Goal: Task Accomplishment & Management: Complete application form

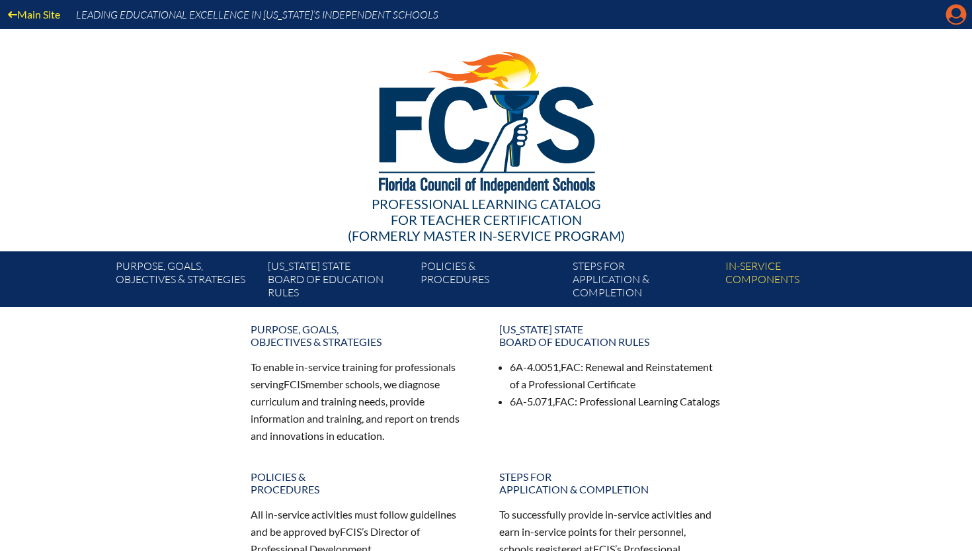
click at [956, 20] on icon "Manage account" at bounding box center [955, 14] width 21 height 21
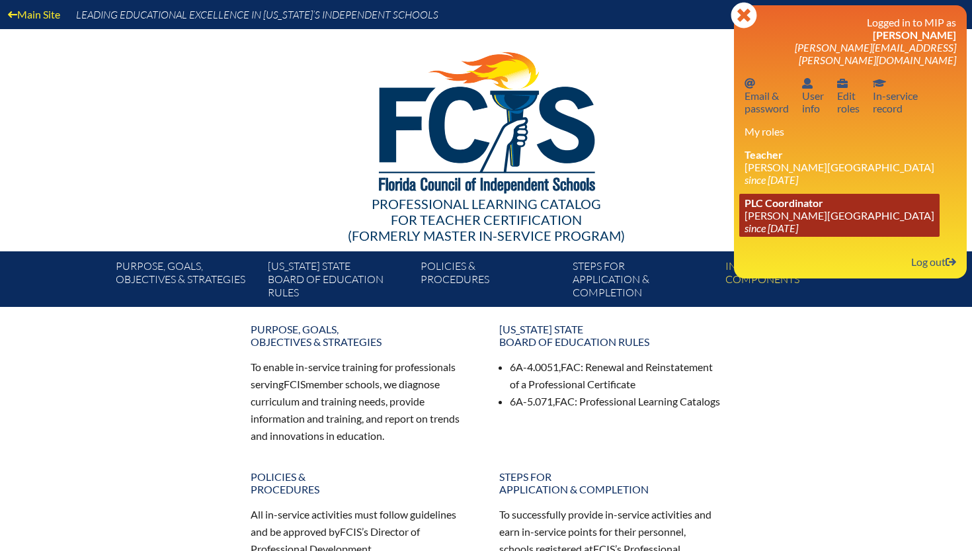
click at [783, 221] on icon "since [DATE]" at bounding box center [771, 227] width 54 height 13
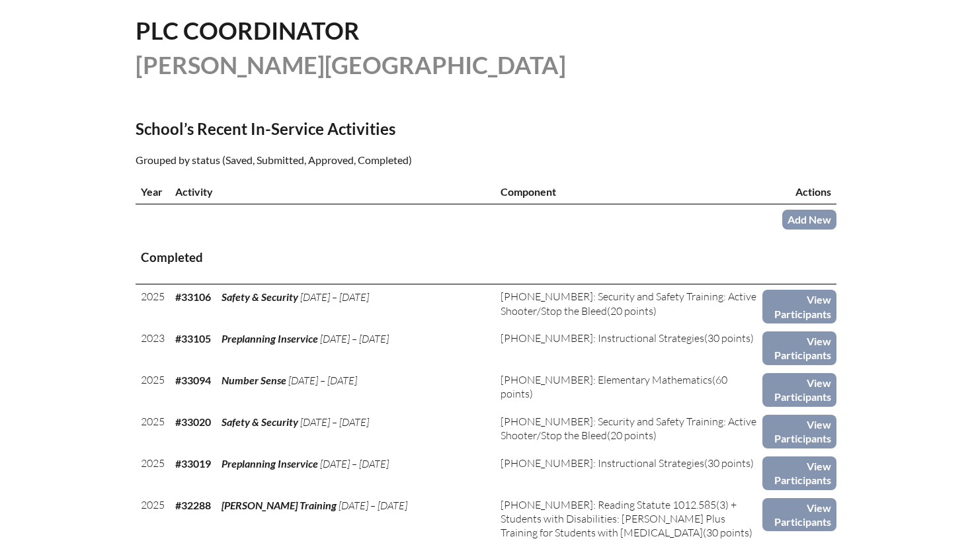
scroll to position [334, 0]
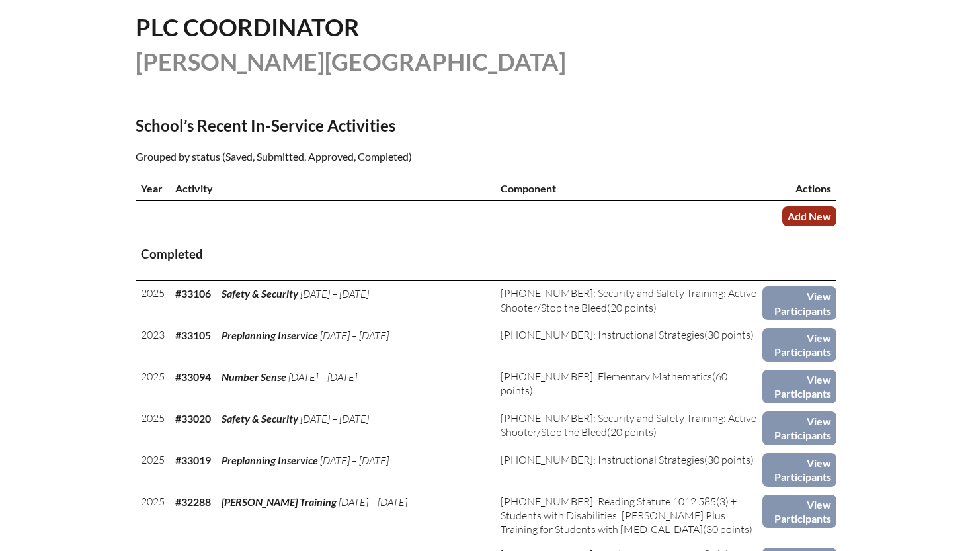
click at [797, 208] on link "Add New" at bounding box center [809, 215] width 54 height 19
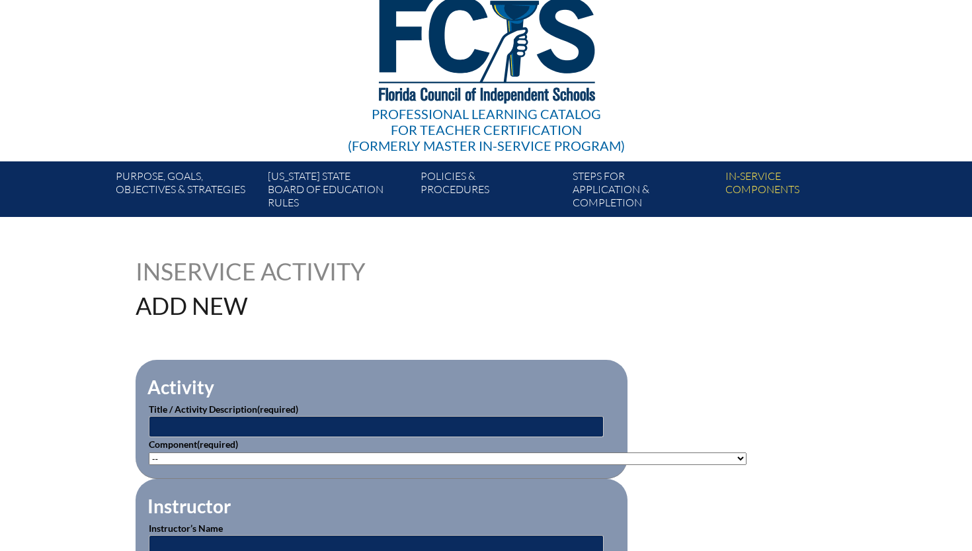
scroll to position [116, 0]
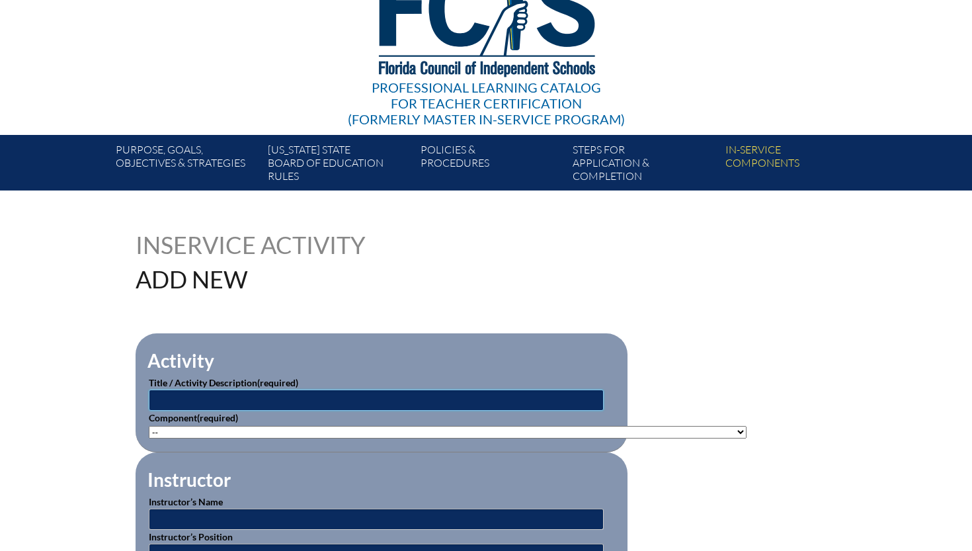
click at [350, 400] on input "text" at bounding box center [376, 399] width 455 height 21
type input "[PERSON_NAME][GEOGRAPHIC_DATA] Additional Hours"
click at [289, 431] on select"]"] "-- 1-000-001: Appropriate Art Activities 1-000-002: Concept and Art Process for…" at bounding box center [448, 432] width 598 height 13
select select"]"] "202596"
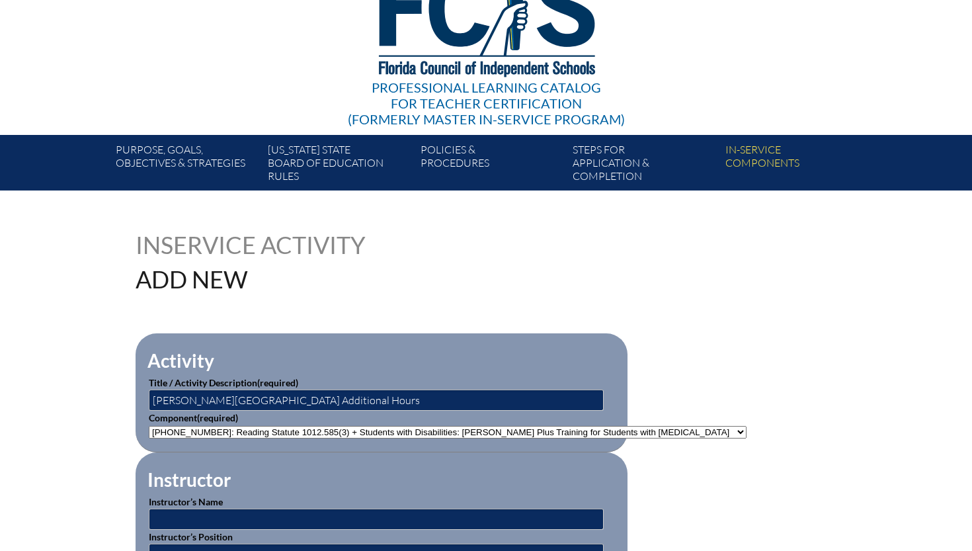
scroll to position [224, 0]
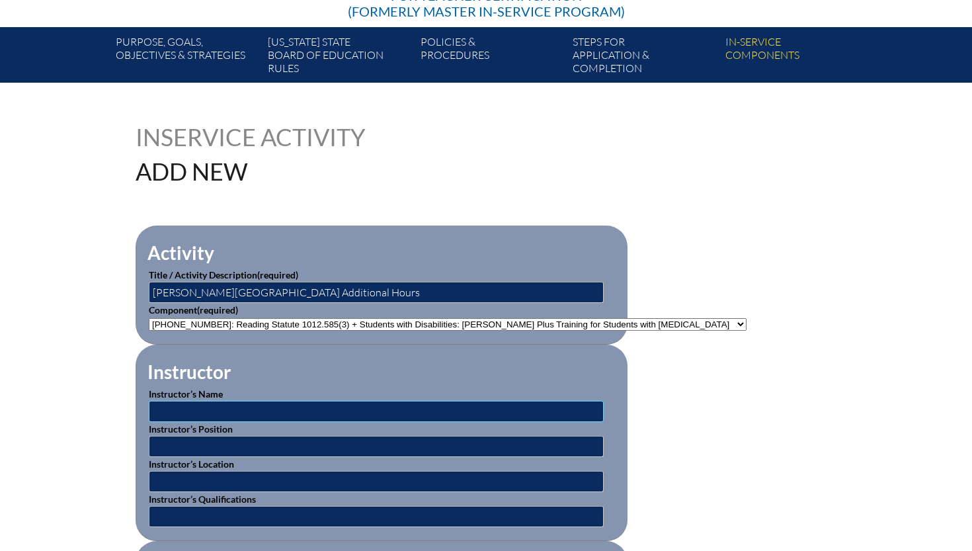
click at [311, 407] on input "text" at bounding box center [376, 411] width 455 height 21
type input "REED Foundation"
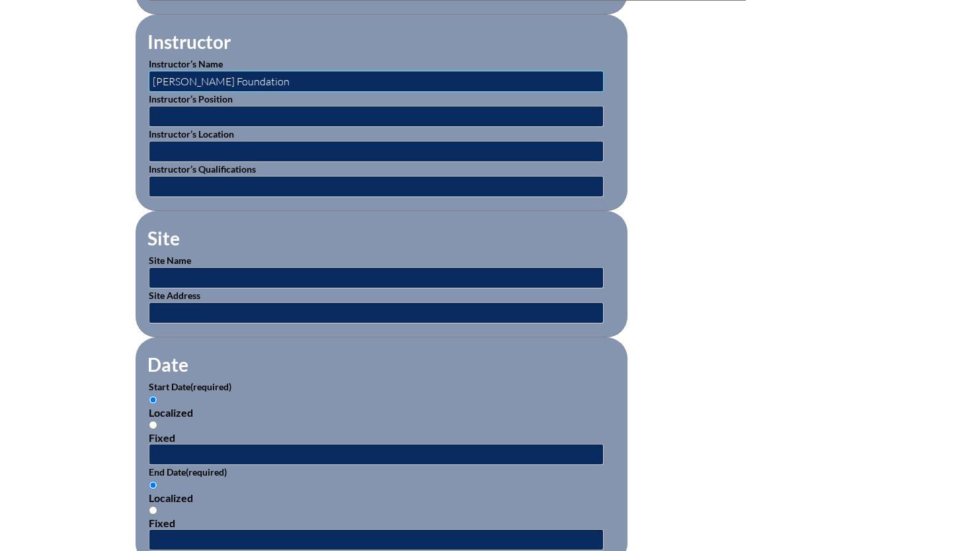
scroll to position [633, 0]
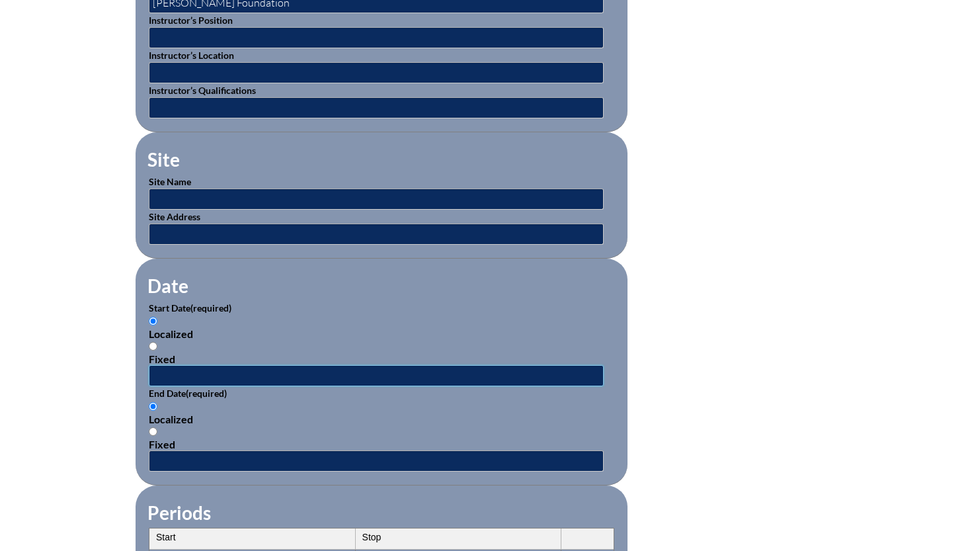
click at [203, 374] on input "text" at bounding box center [376, 375] width 455 height 21
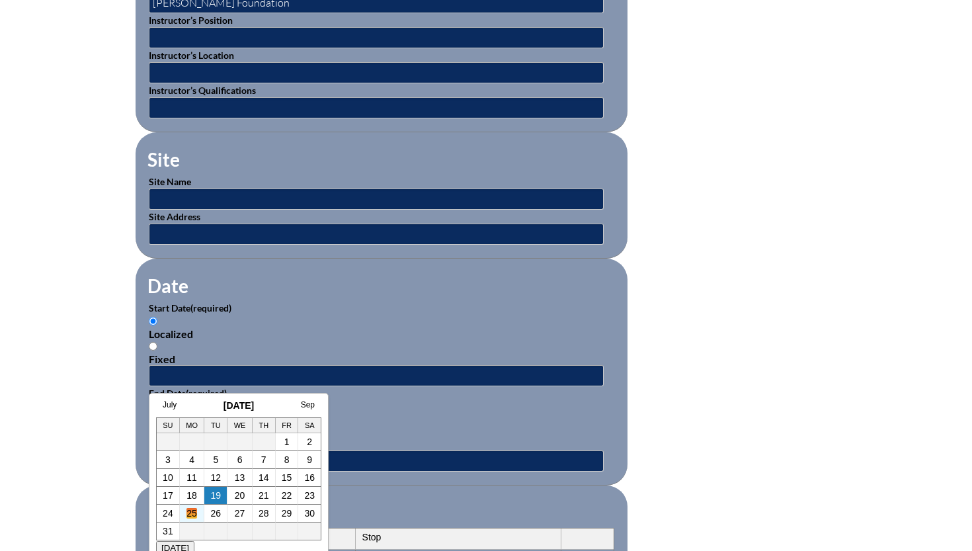
click at [189, 514] on link "25" at bounding box center [191, 513] width 11 height 11
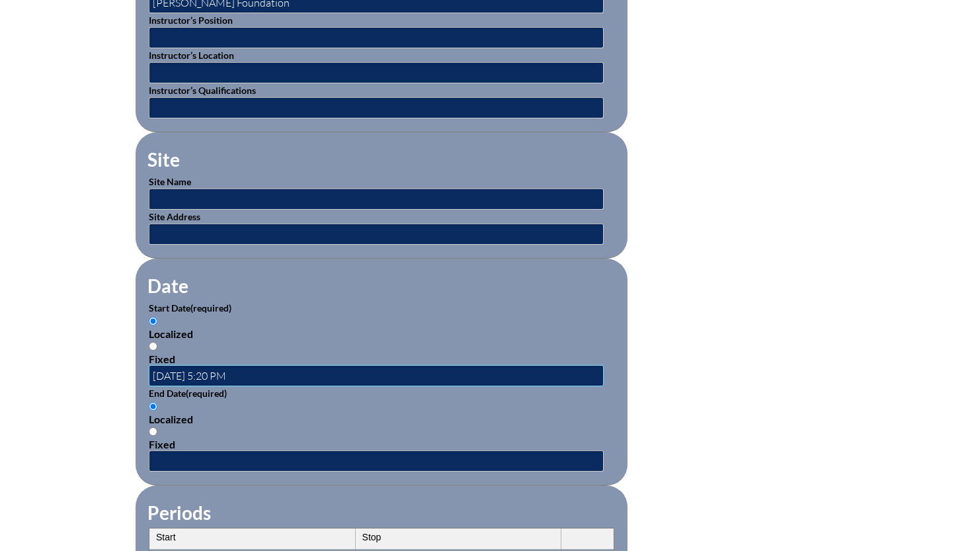
click at [188, 371] on input "2025-08-25 5:20 PM" at bounding box center [376, 375] width 455 height 21
type input "2025-07-25 5:20 PM"
drag, startPoint x: 190, startPoint y: 374, endPoint x: 127, endPoint y: 374, distance: 62.8
click at [127, 374] on div "Inservice Activity Add New Activity Title / Activity Description (required) Ort…" at bounding box center [485, 336] width 743 height 1240
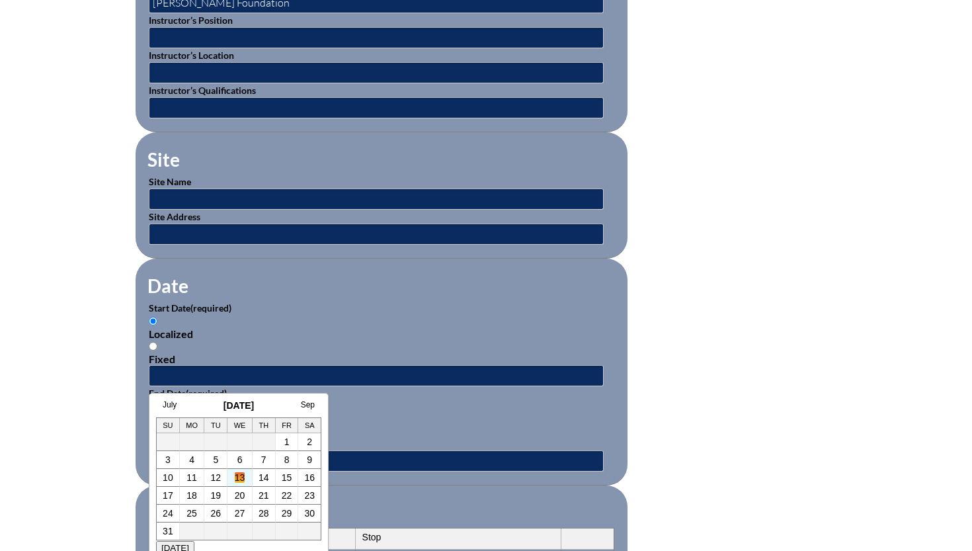
click at [240, 477] on link "13" at bounding box center [240, 477] width 11 height 11
type input "2025-08-13 5:20 PM"
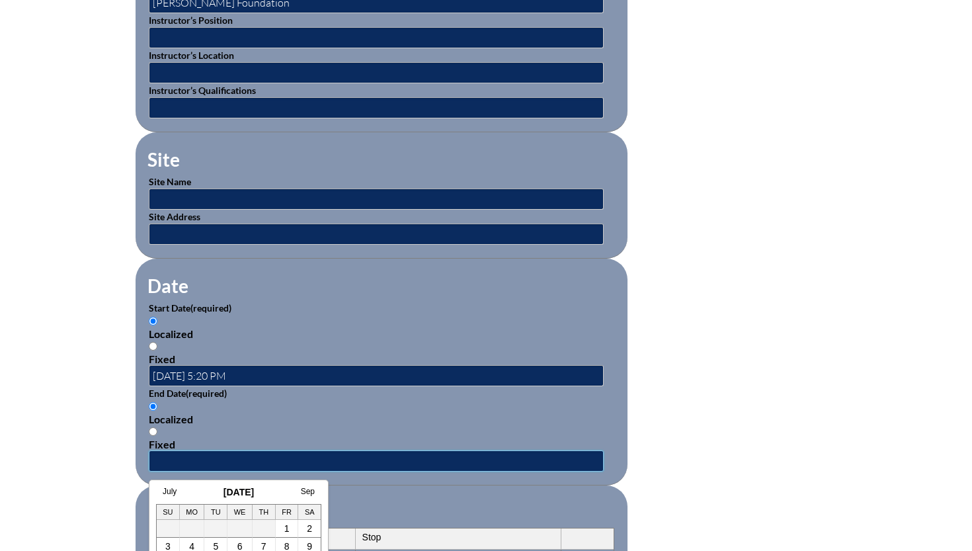
click at [237, 458] on input "text" at bounding box center [376, 460] width 455 height 21
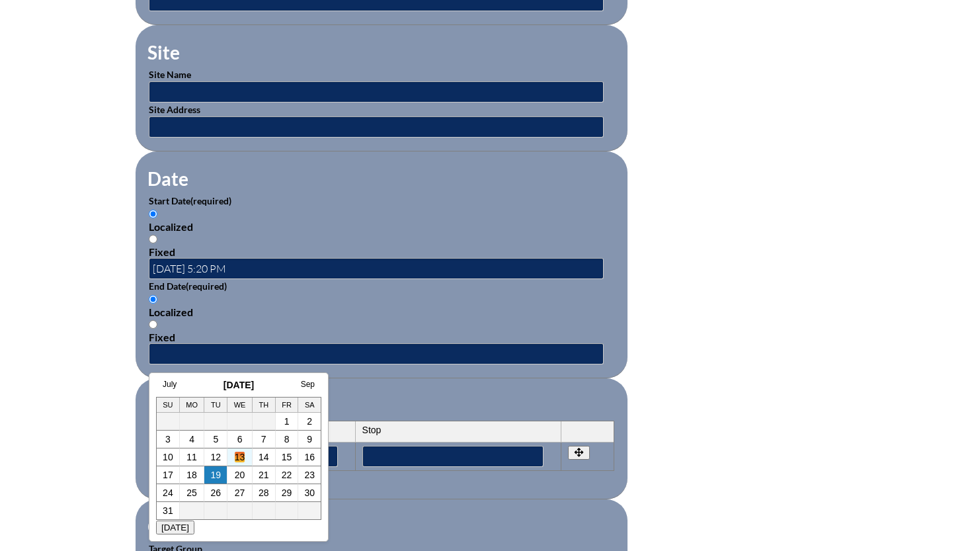
click at [242, 455] on link "13" at bounding box center [240, 456] width 11 height 11
type input "2025-08-13 5:20 PM"
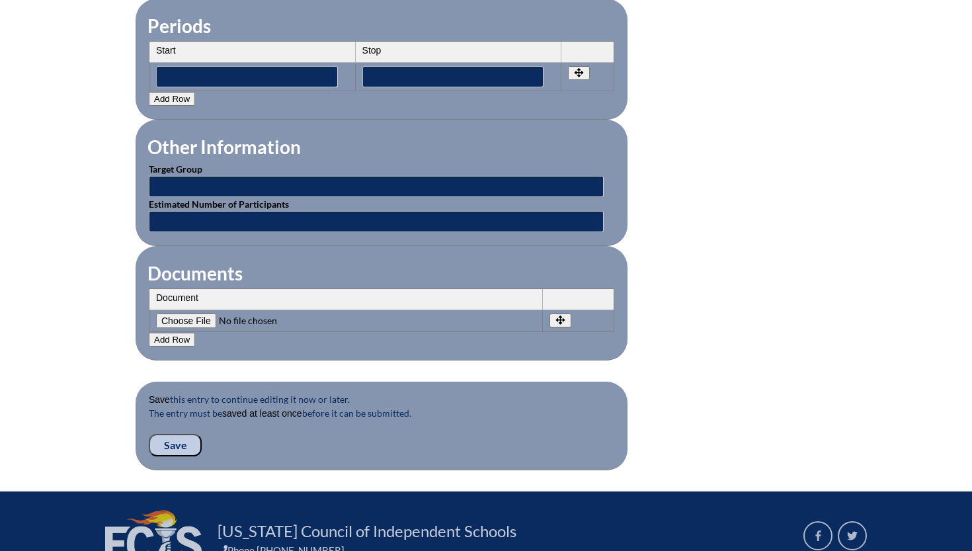
scroll to position [1159, 0]
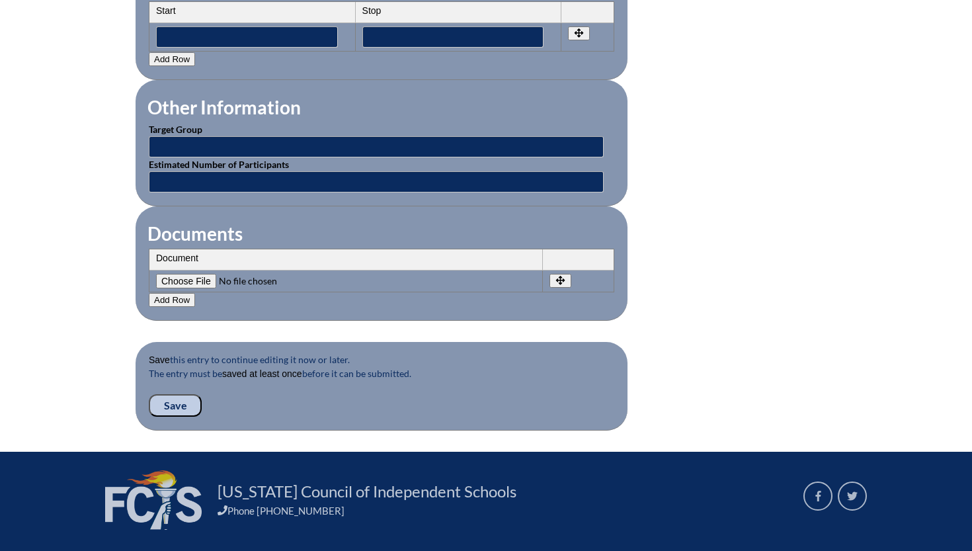
click at [188, 409] on input "Save" at bounding box center [175, 405] width 53 height 22
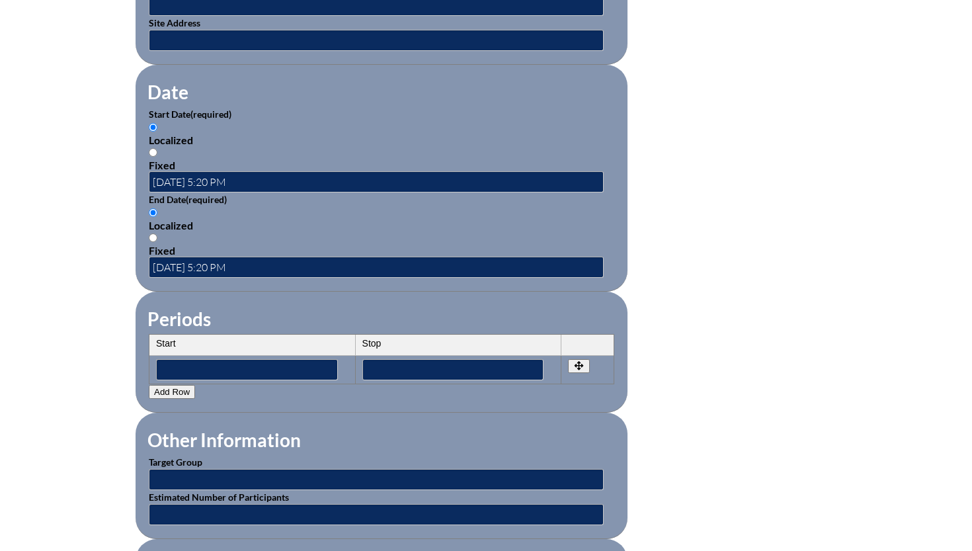
scroll to position [1157, 0]
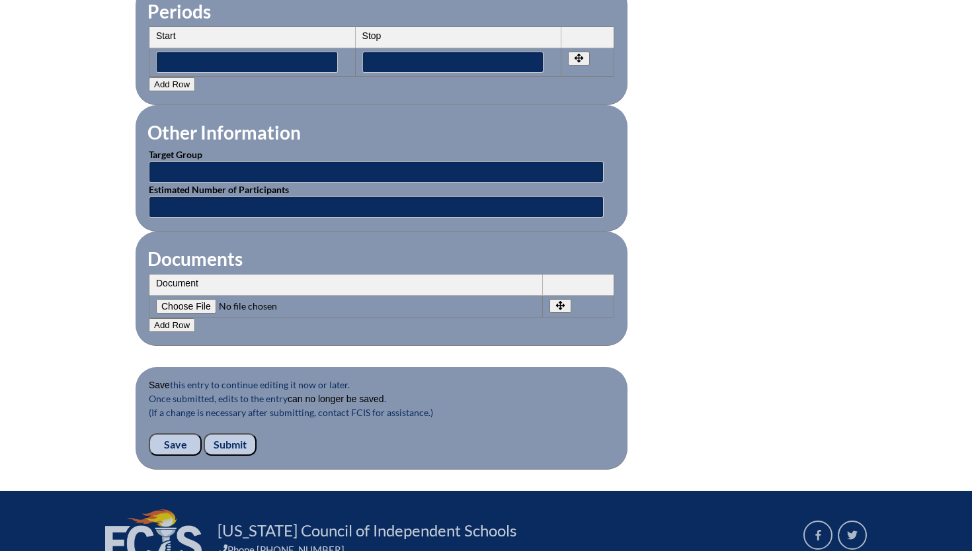
click at [222, 445] on input "Submit" at bounding box center [230, 444] width 53 height 22
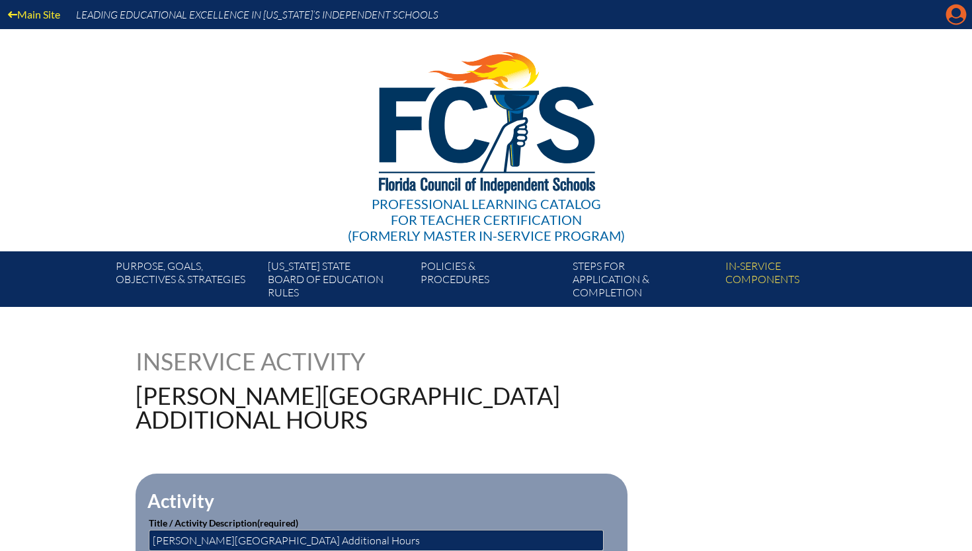
click at [956, 10] on icon "Manage account" at bounding box center [955, 14] width 21 height 21
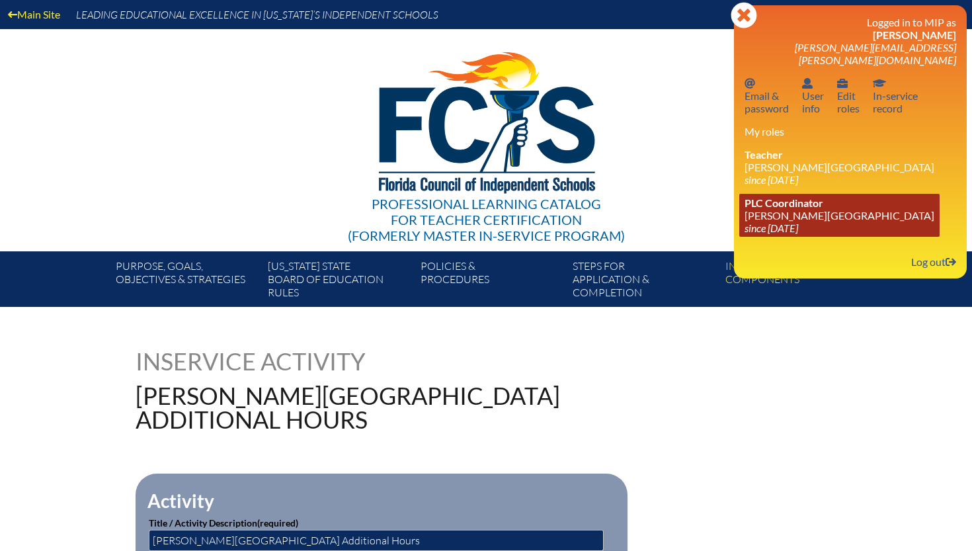
click at [773, 202] on link "PLC Coordinator Lake Mary Preparatory School since 2019 Jul 1" at bounding box center [839, 215] width 200 height 43
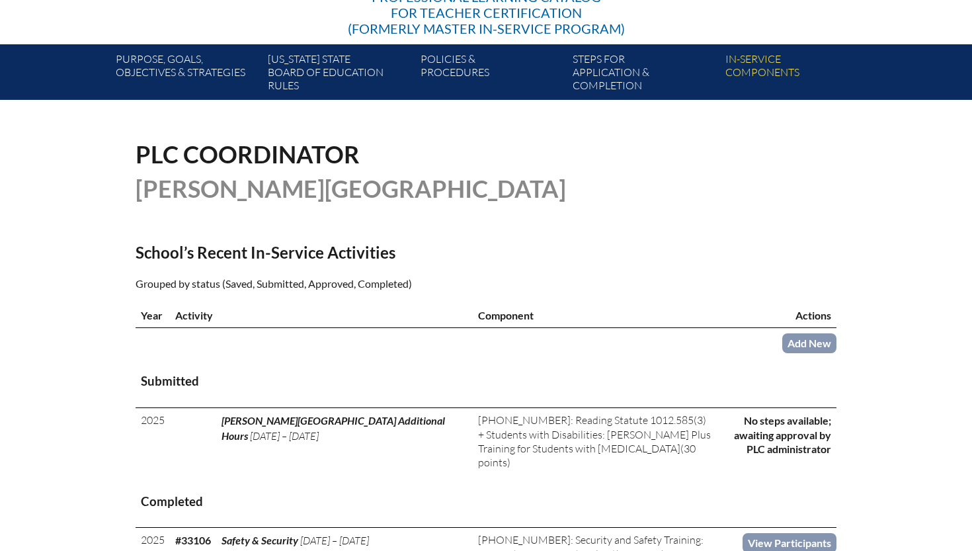
scroll to position [221, 0]
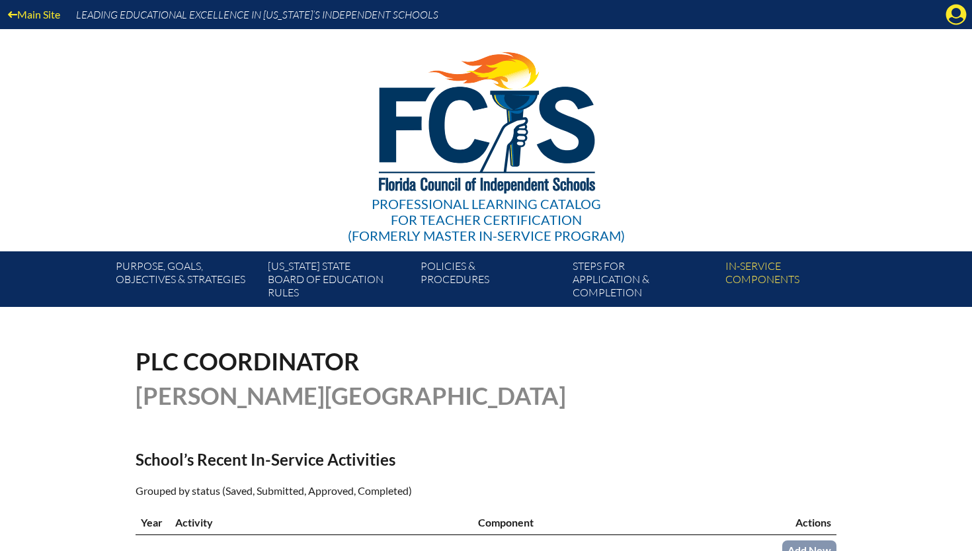
scroll to position [221, 0]
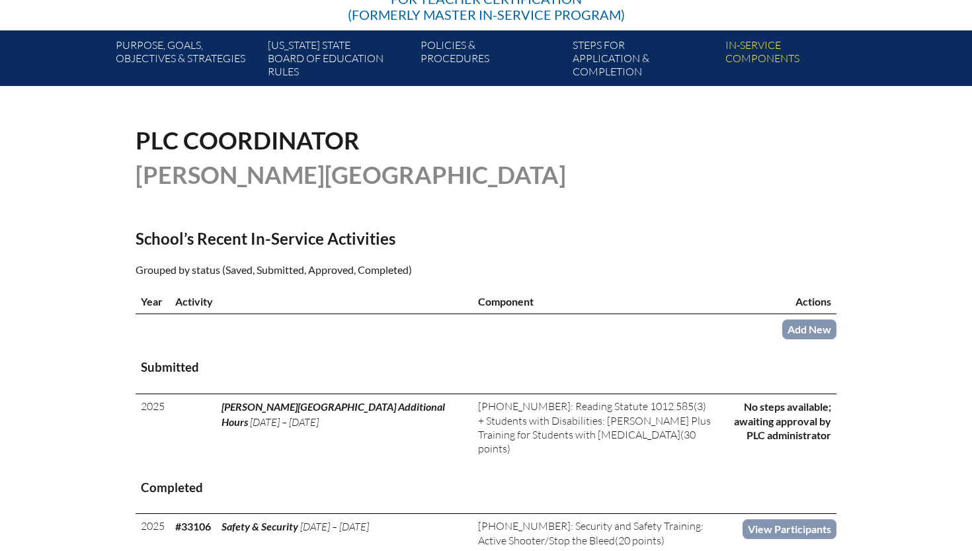
scroll to position [227, 0]
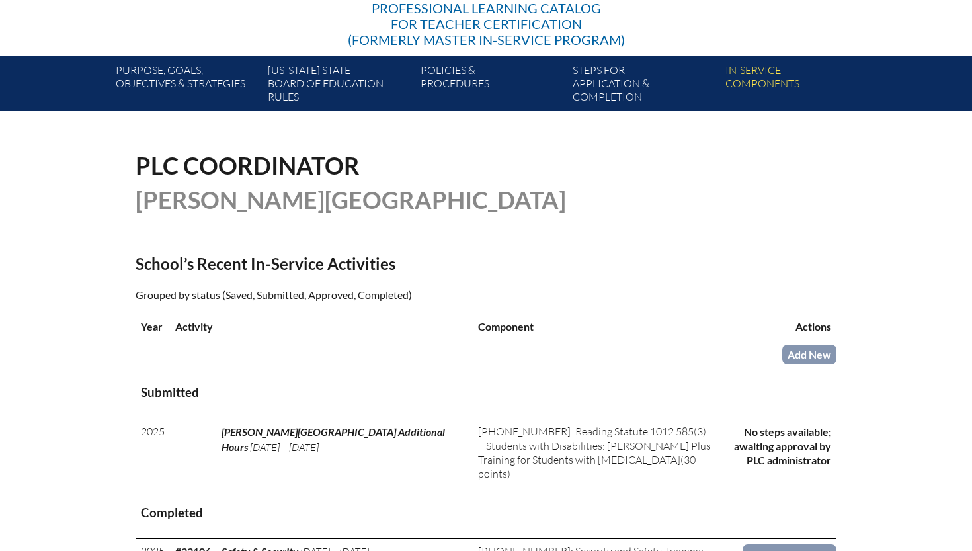
scroll to position [196, 0]
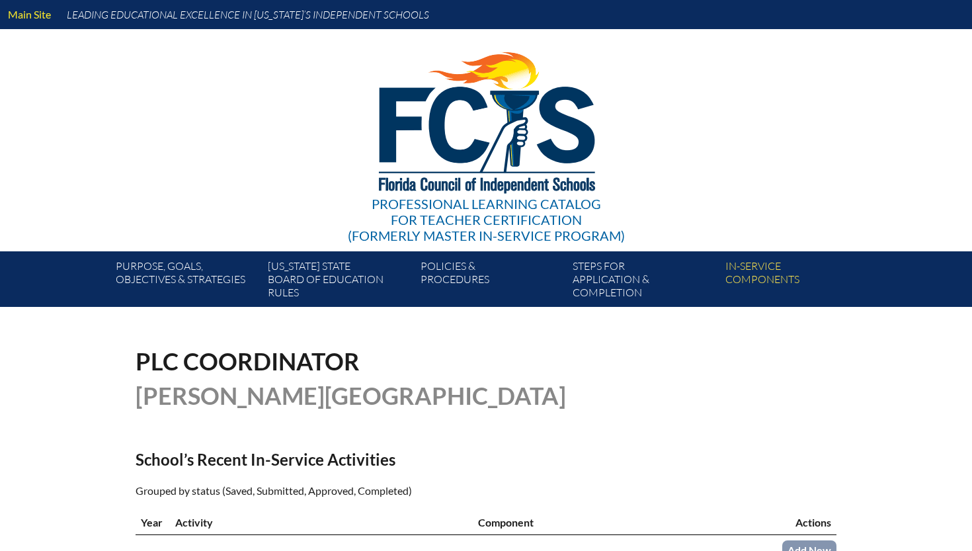
scroll to position [362, 0]
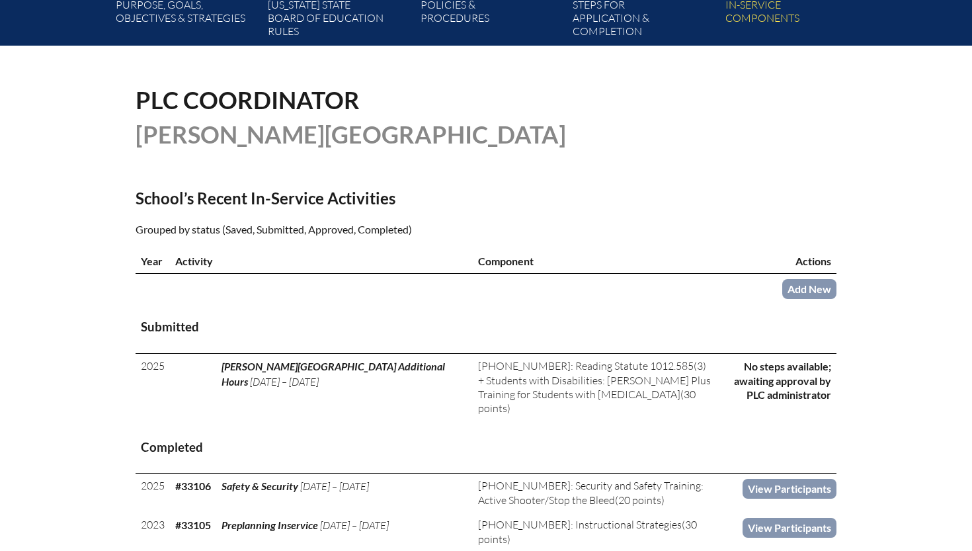
scroll to position [228, 0]
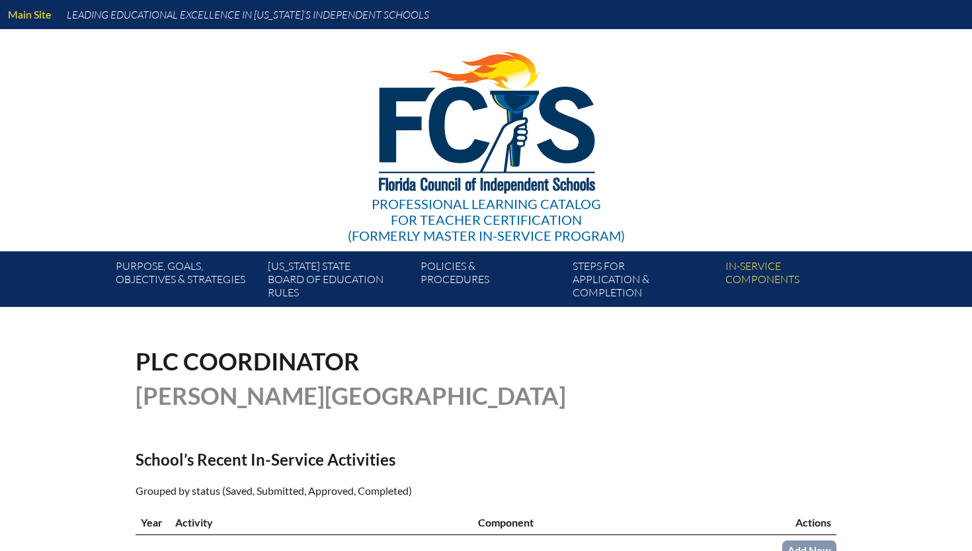
scroll to position [196, 0]
